Goal: Unclear

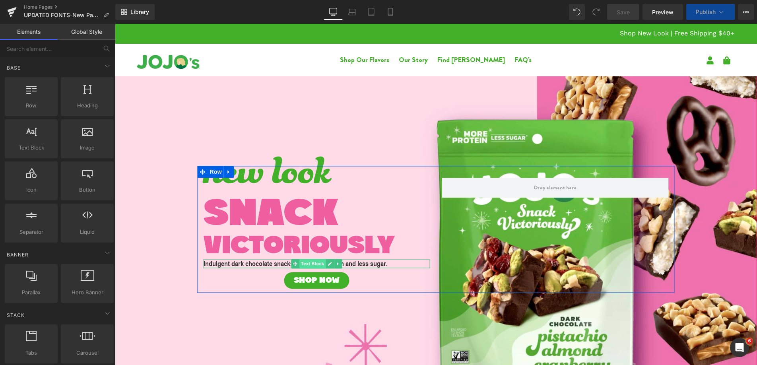
click at [313, 264] on span "Text Block" at bounding box center [312, 264] width 26 height 10
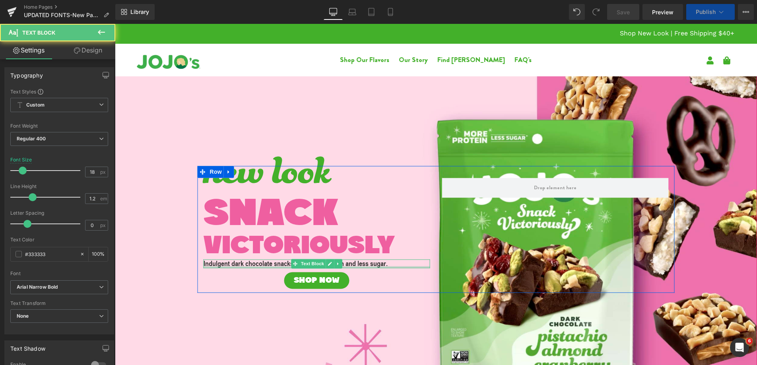
click at [263, 266] on div at bounding box center [317, 267] width 227 height 2
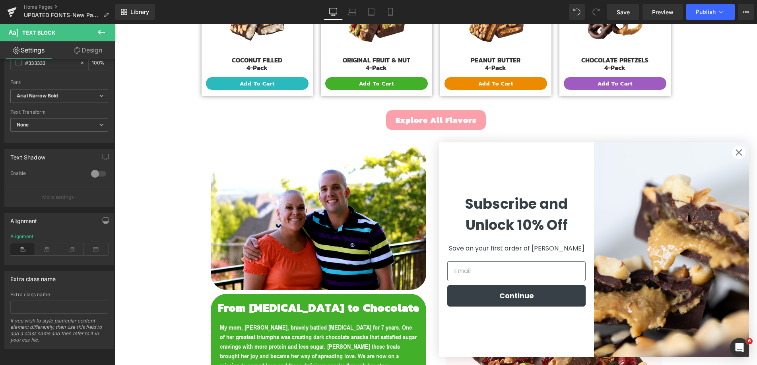
scroll to position [475, 0]
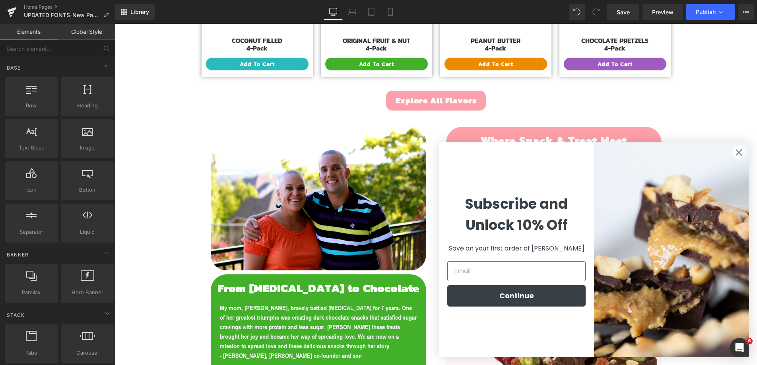
click at [741, 155] on circle "Close dialog" at bounding box center [738, 152] width 13 height 13
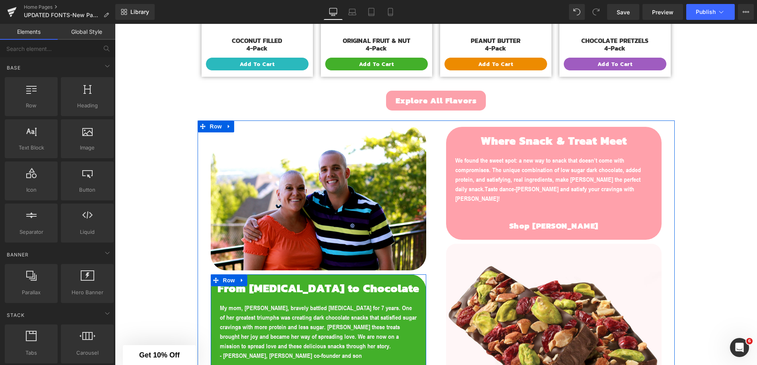
click at [271, 312] on p "My mom, [PERSON_NAME], bravely battled [MEDICAL_DATA] for 7 years. One of her g…" at bounding box center [318, 327] width 197 height 48
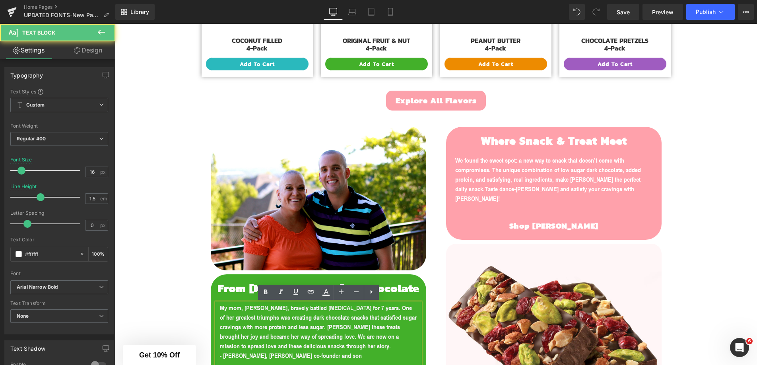
click at [266, 319] on span "My mom, [PERSON_NAME], bravely battled [MEDICAL_DATA] for 7 years. One of her g…" at bounding box center [318, 327] width 197 height 46
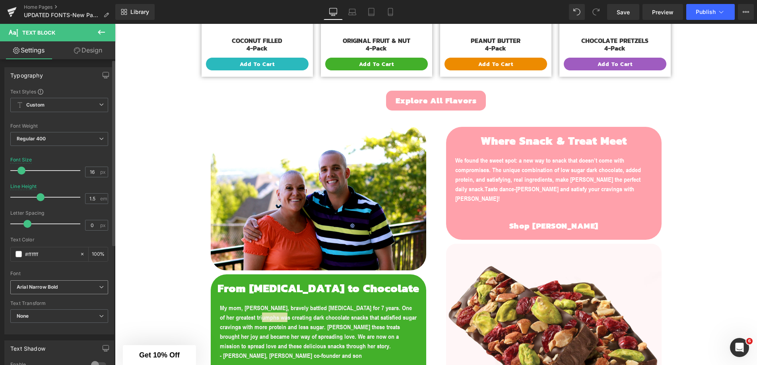
click at [95, 285] on b "Arial Narrow Bold" at bounding box center [58, 287] width 82 height 7
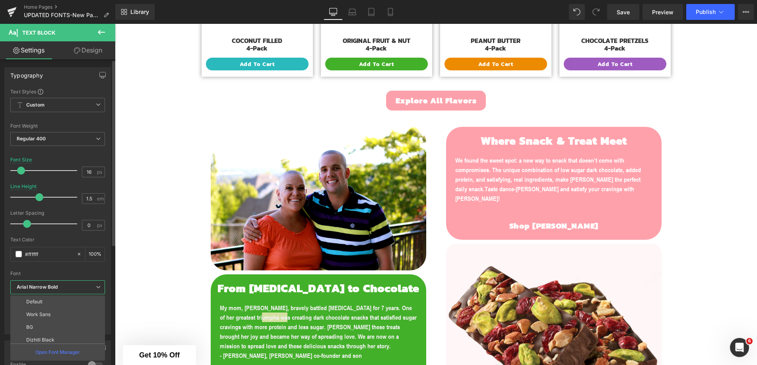
click at [95, 285] on b "Arial Narrow Bold" at bounding box center [56, 287] width 79 height 7
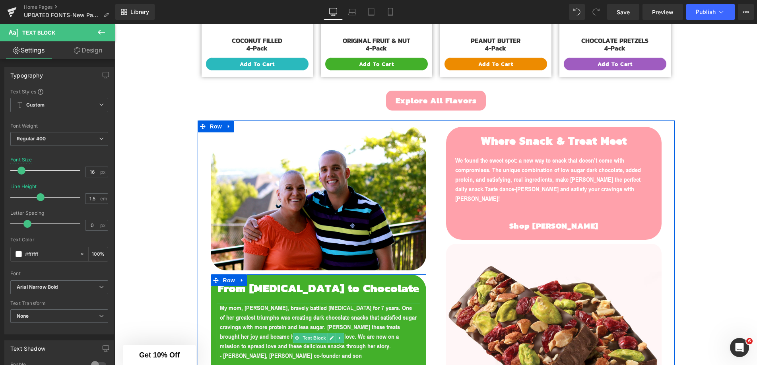
click at [307, 312] on p "My mom, [PERSON_NAME], bravely battled [MEDICAL_DATA] for 7 years. One of her g…" at bounding box center [318, 327] width 197 height 48
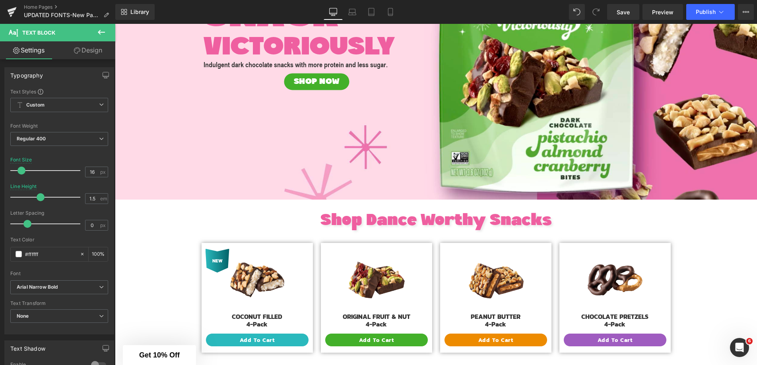
scroll to position [0, 0]
